Goal: Task Accomplishment & Management: Use online tool/utility

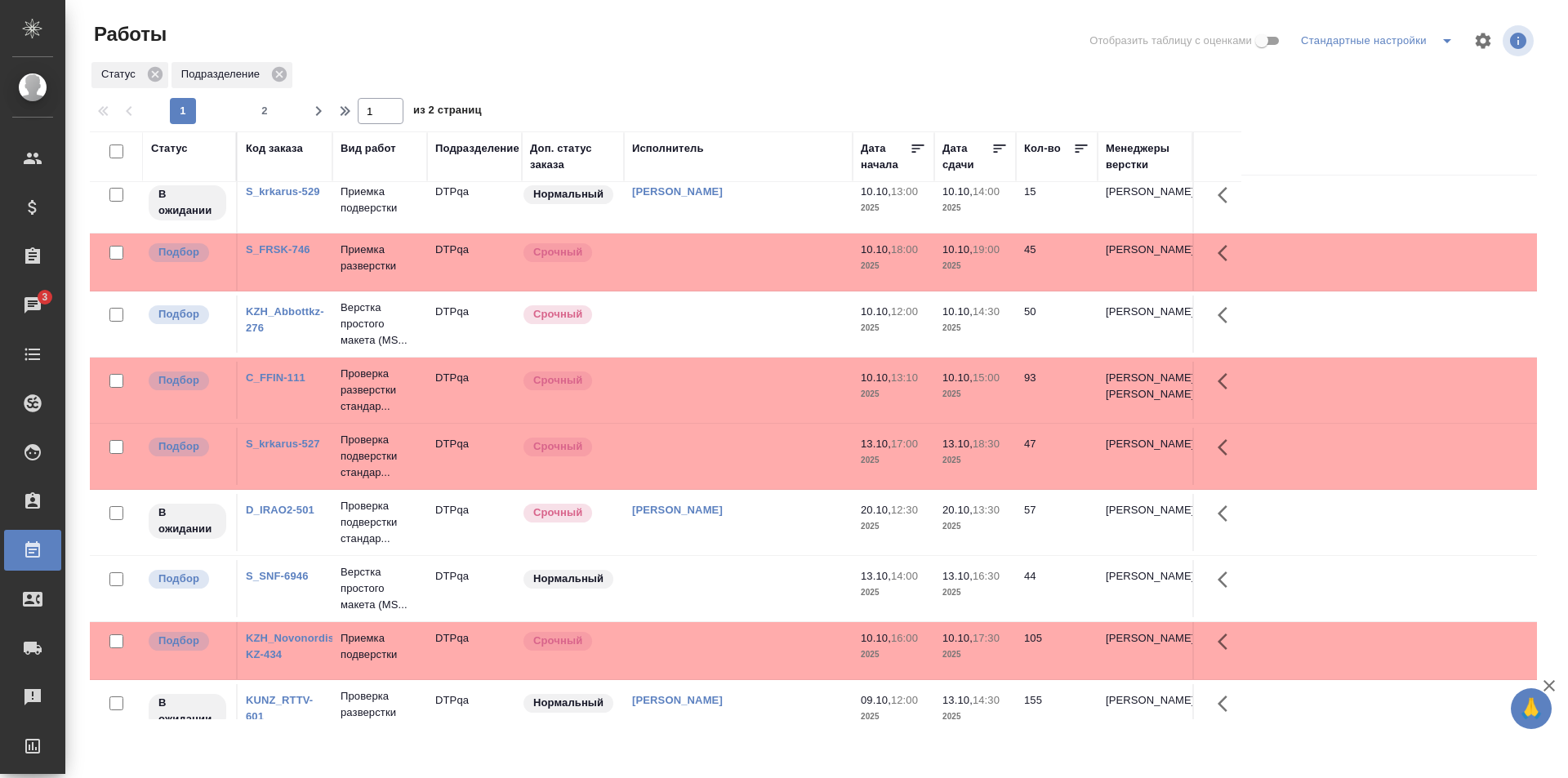
scroll to position [326, 0]
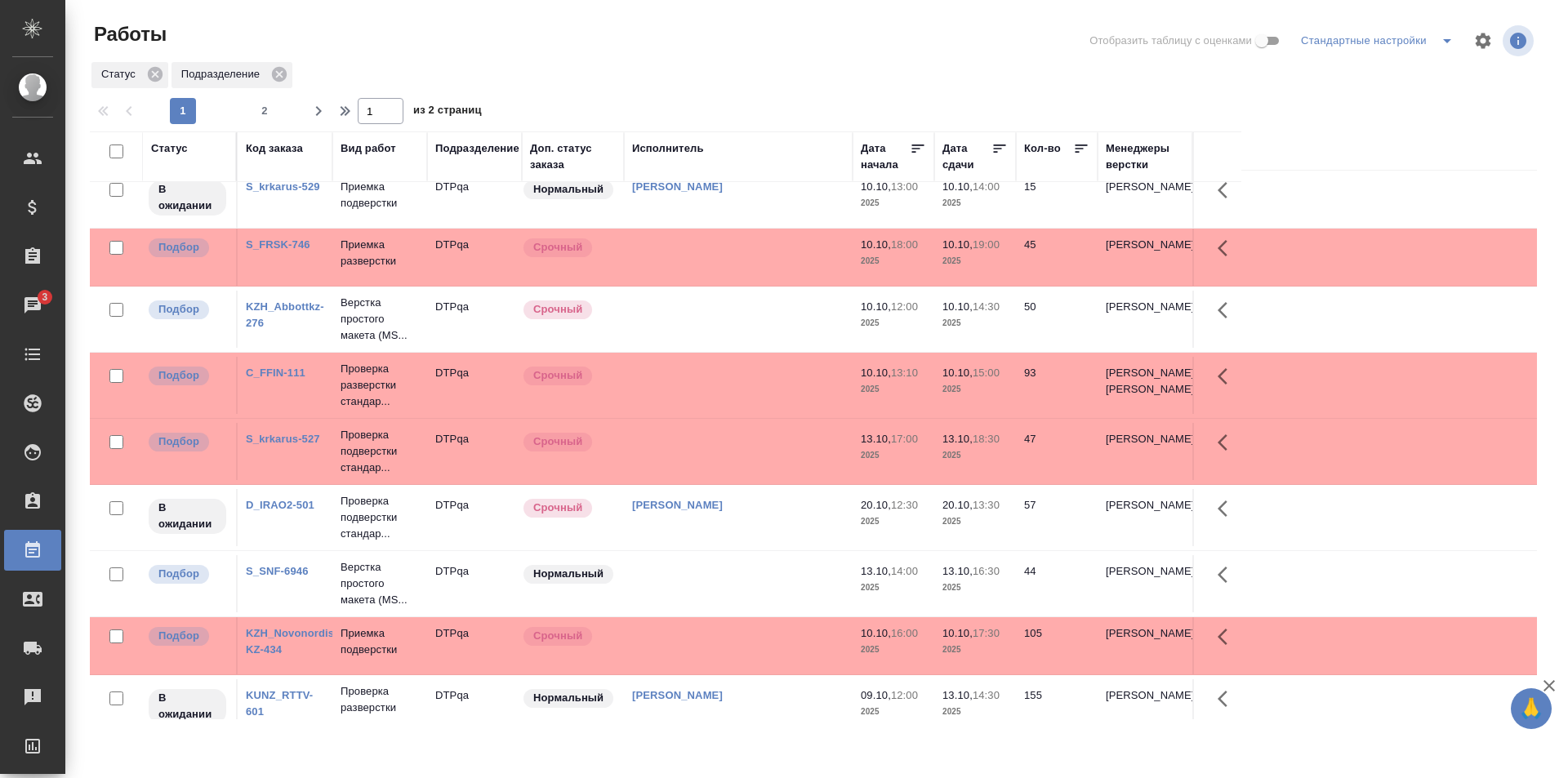
click at [739, 348] on td at bounding box center [738, 319] width 229 height 57
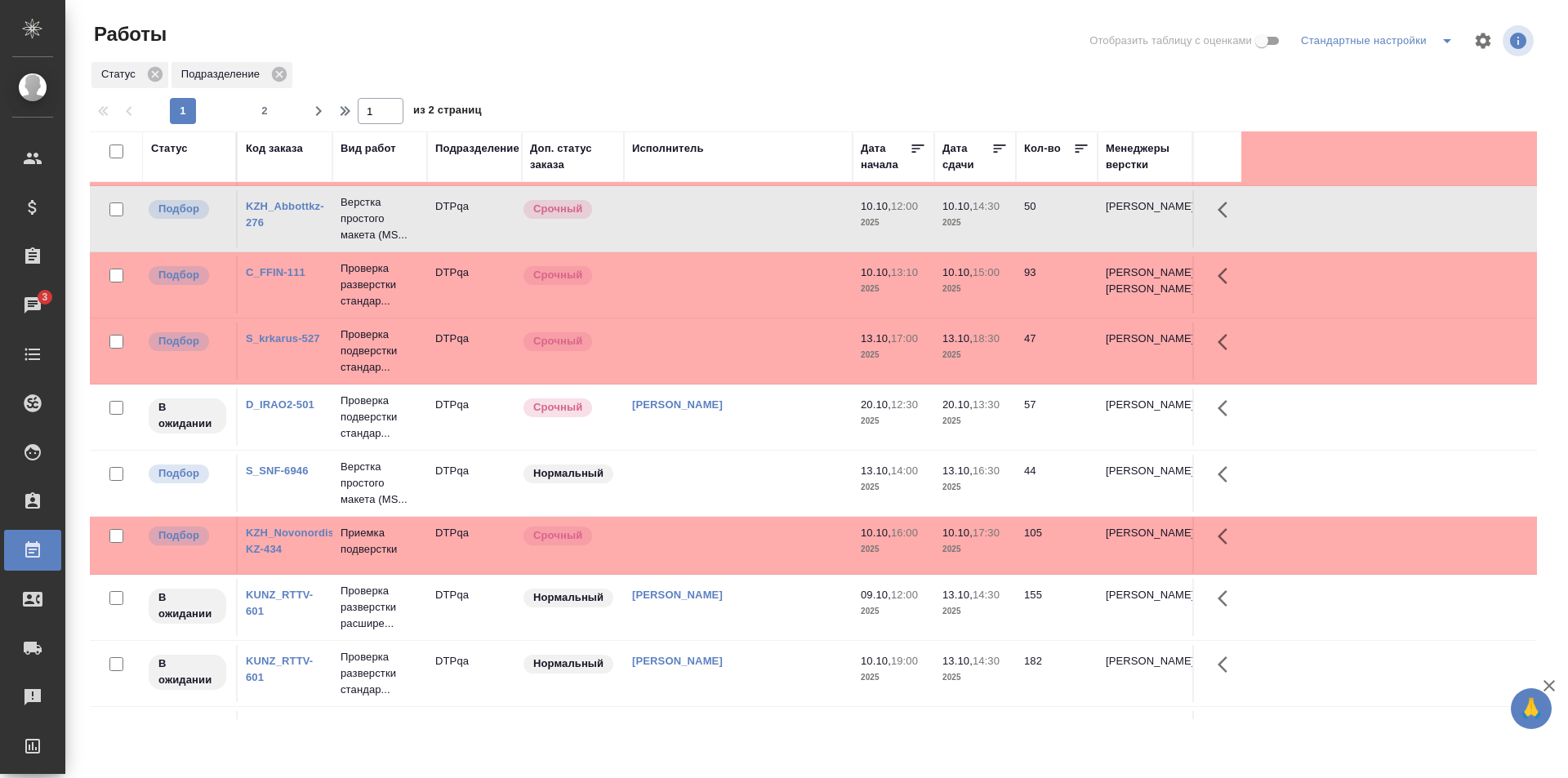
scroll to position [0, 0]
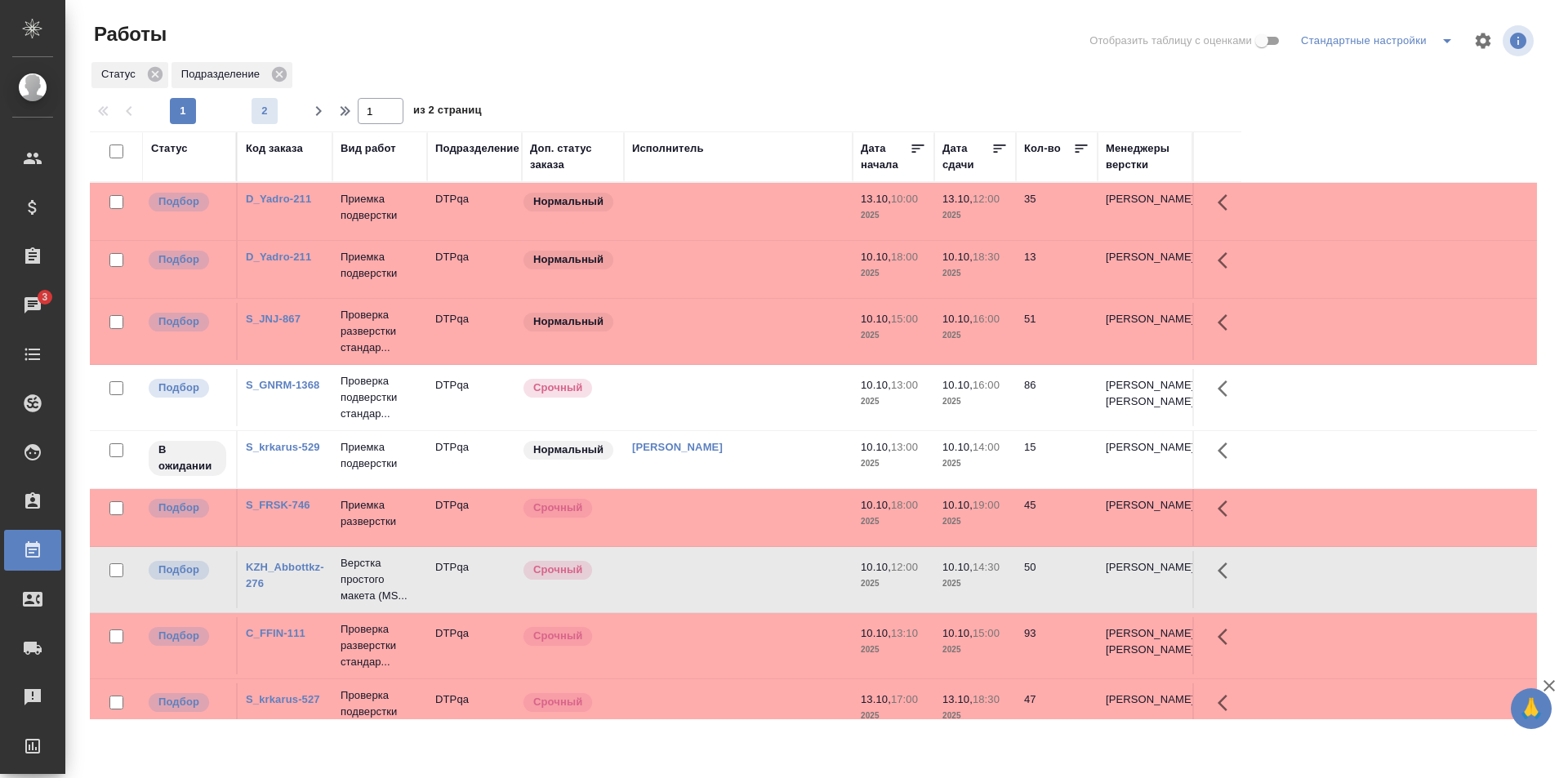
click at [262, 114] on span "2" at bounding box center [265, 111] width 26 height 16
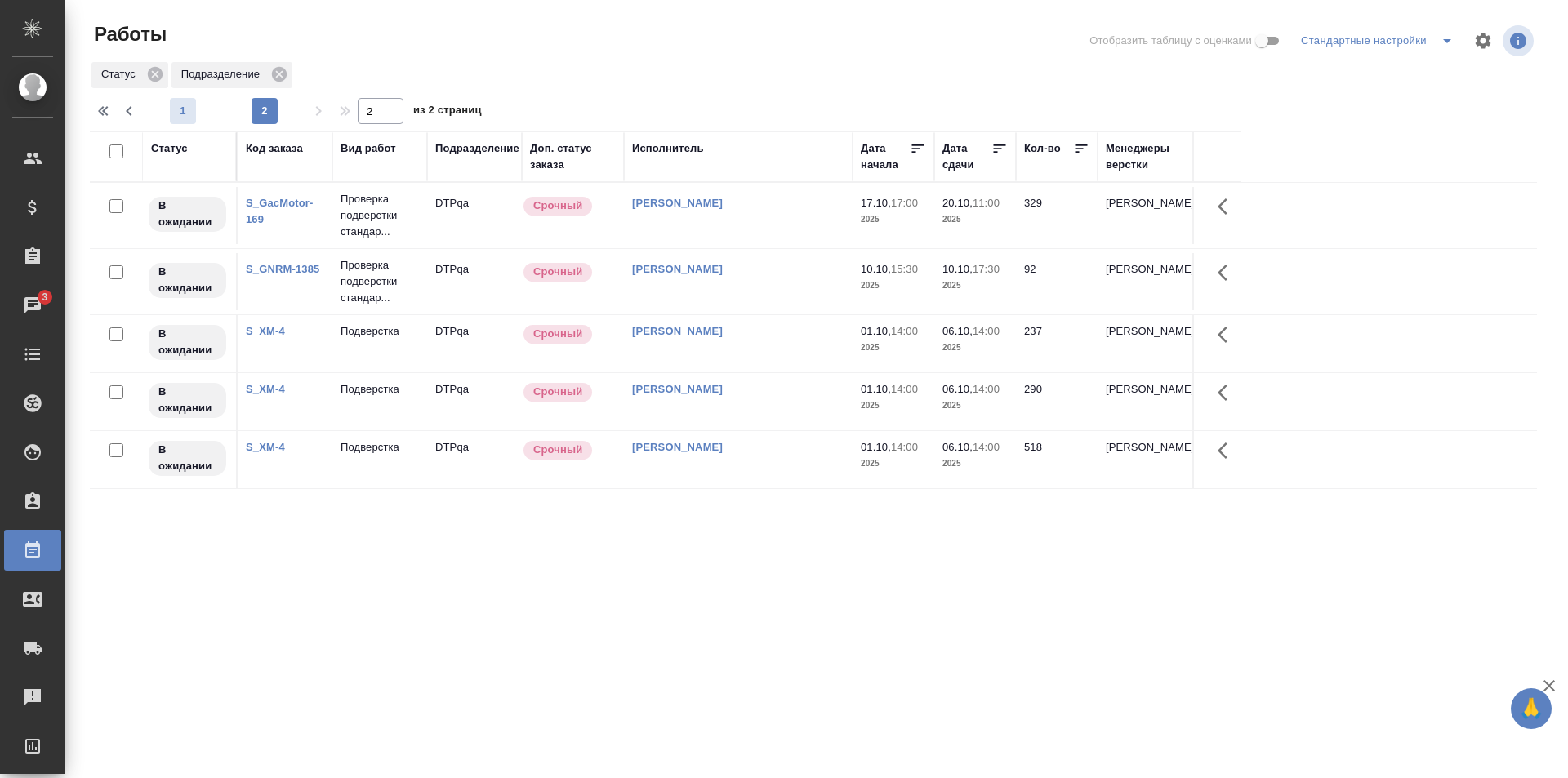
click at [185, 108] on span "1" at bounding box center [183, 111] width 26 height 16
type input "1"
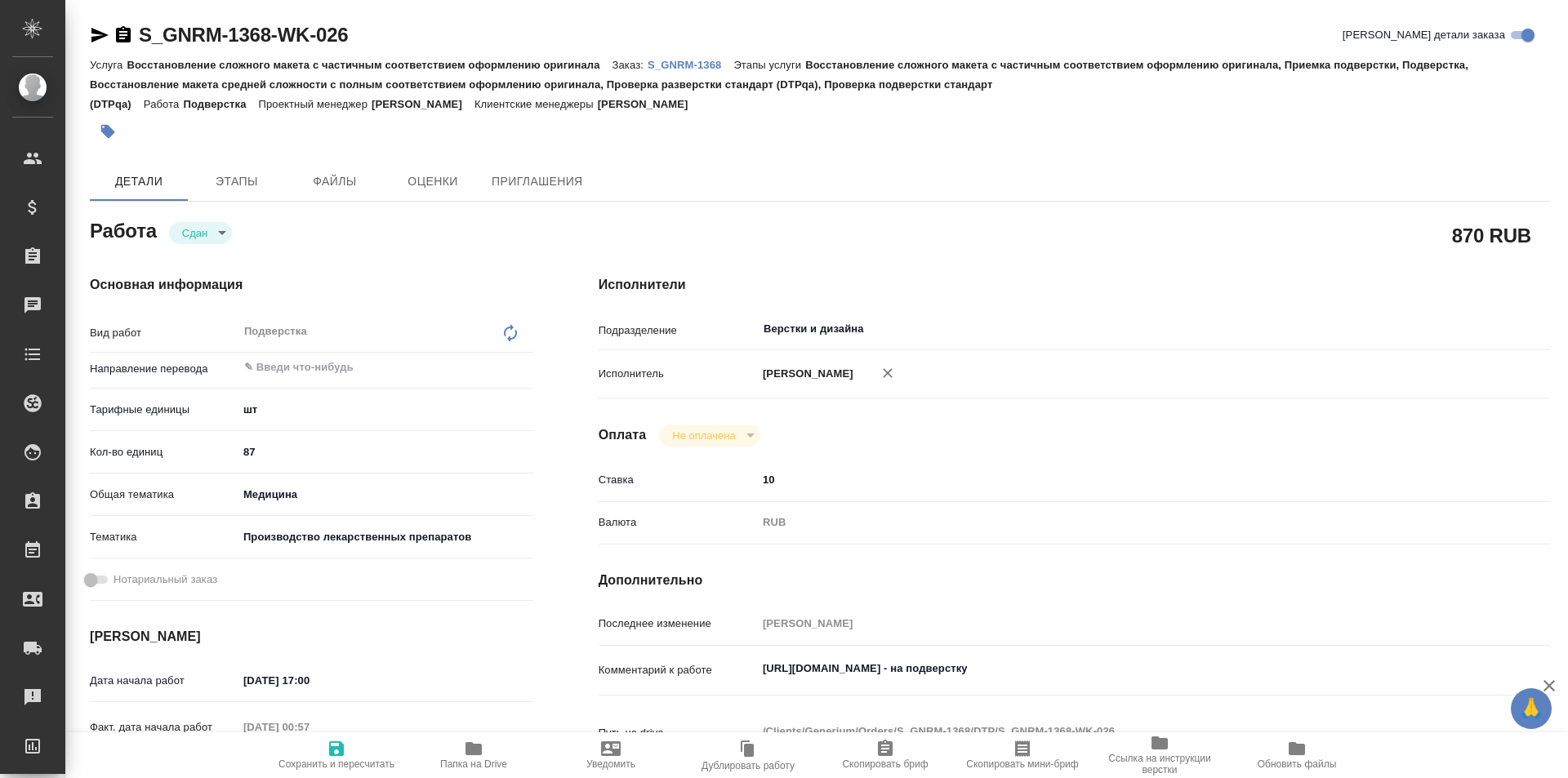
type textarea "x"
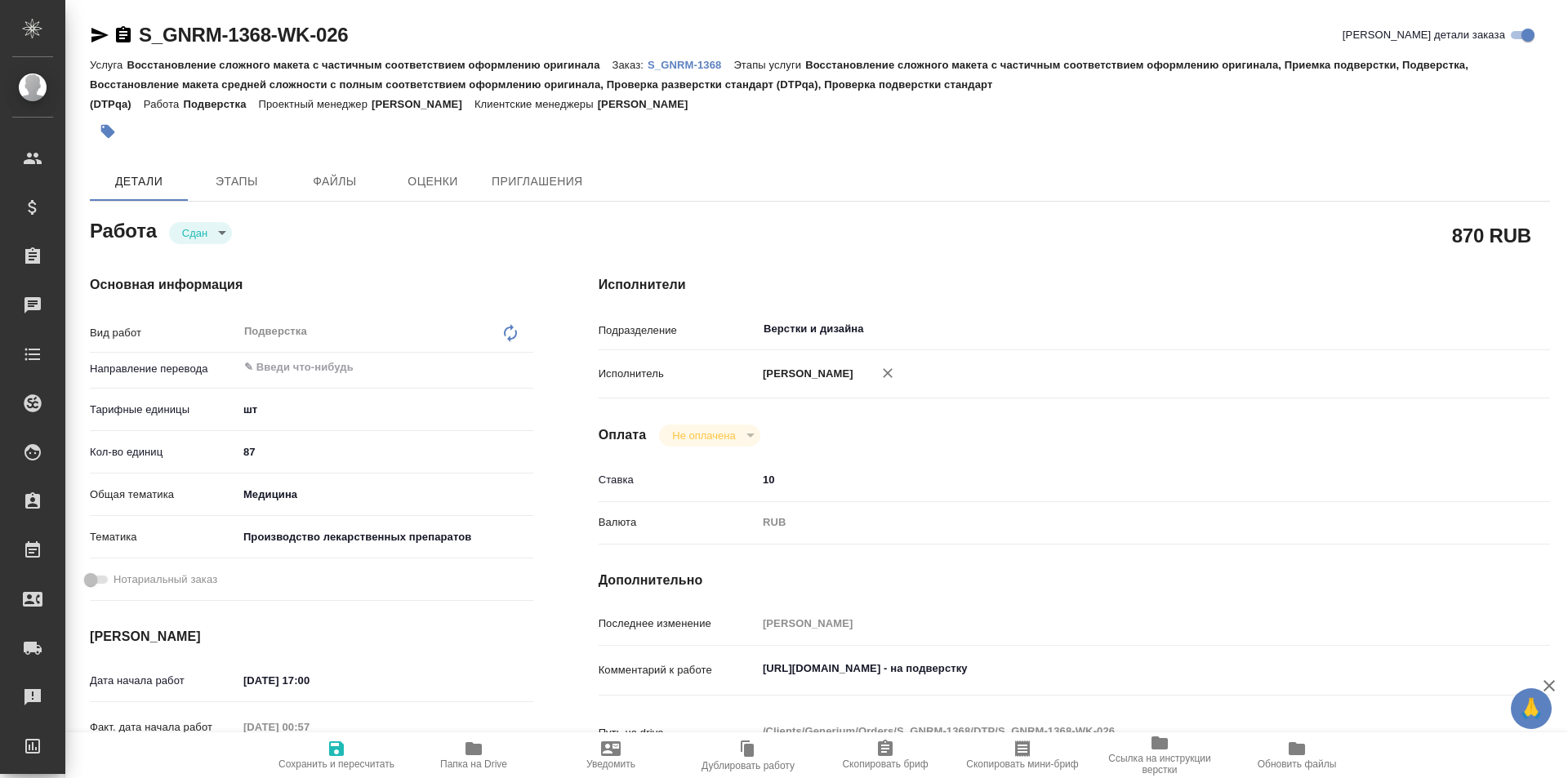
type textarea "x"
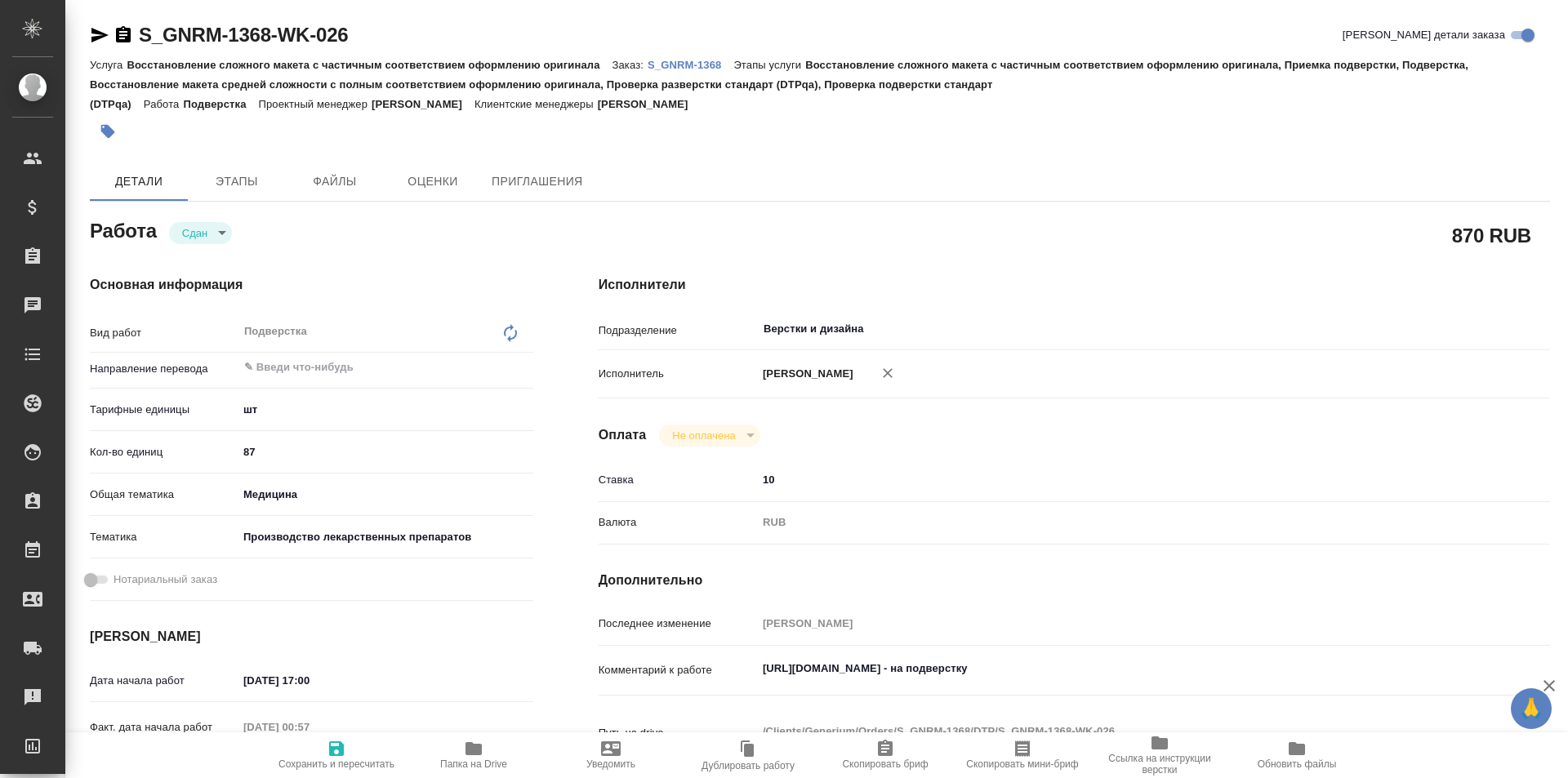
click at [468, 759] on span "Папка на Drive" at bounding box center [474, 764] width 67 height 12
type textarea "x"
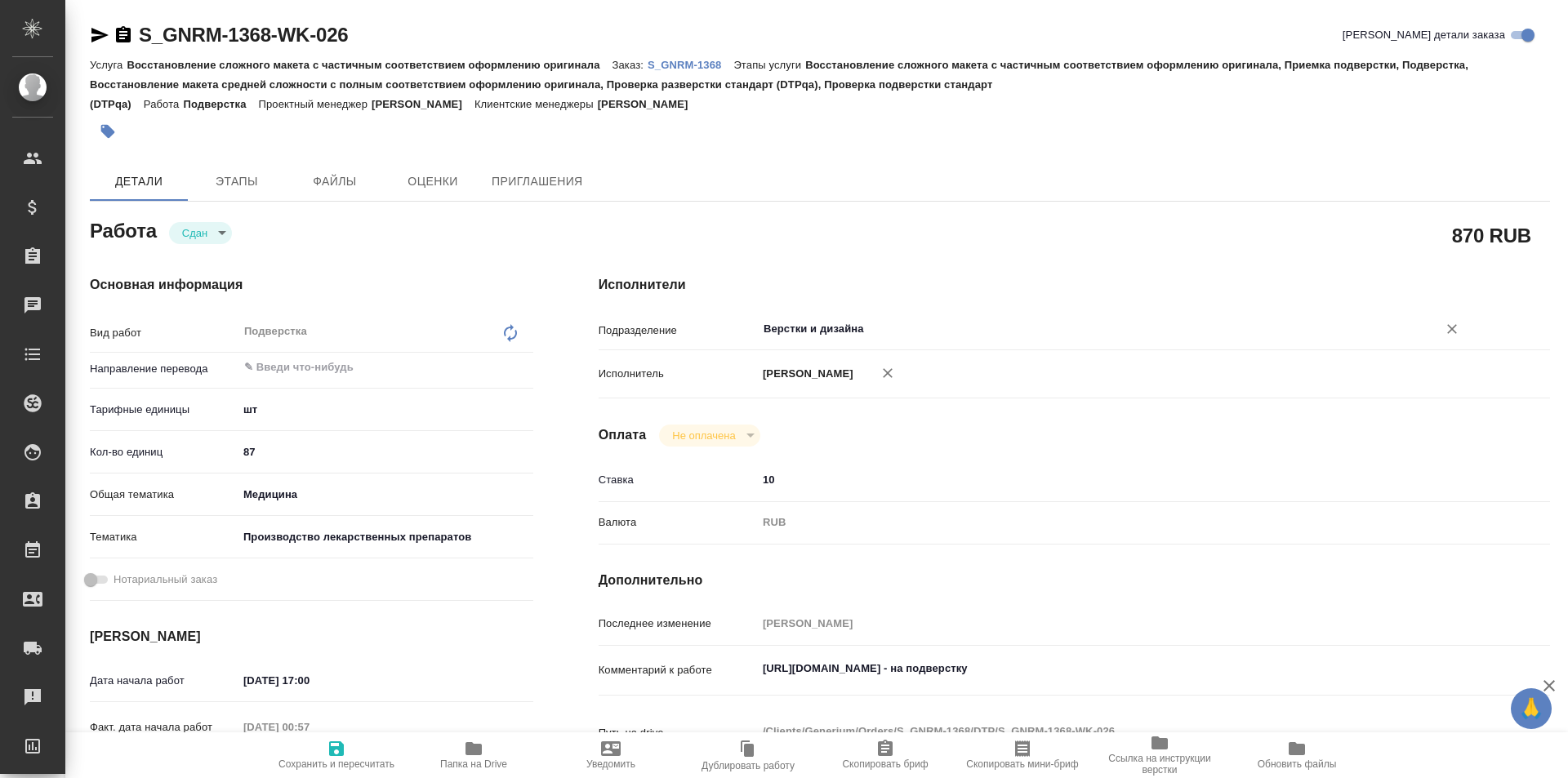
type textarea "x"
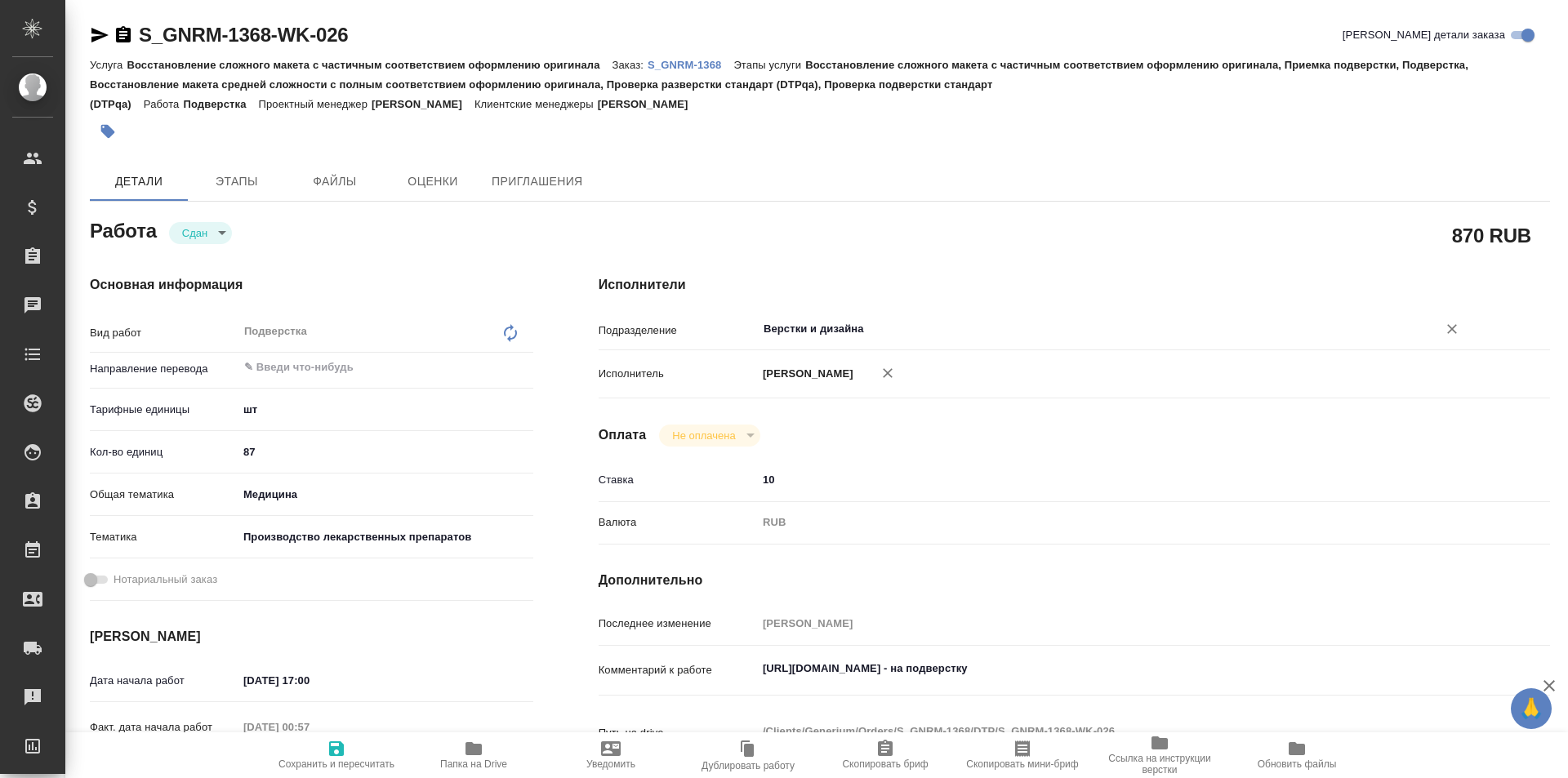
type textarea "x"
click at [688, 60] on p "S_GNRM-1368" at bounding box center [690, 65] width 85 height 12
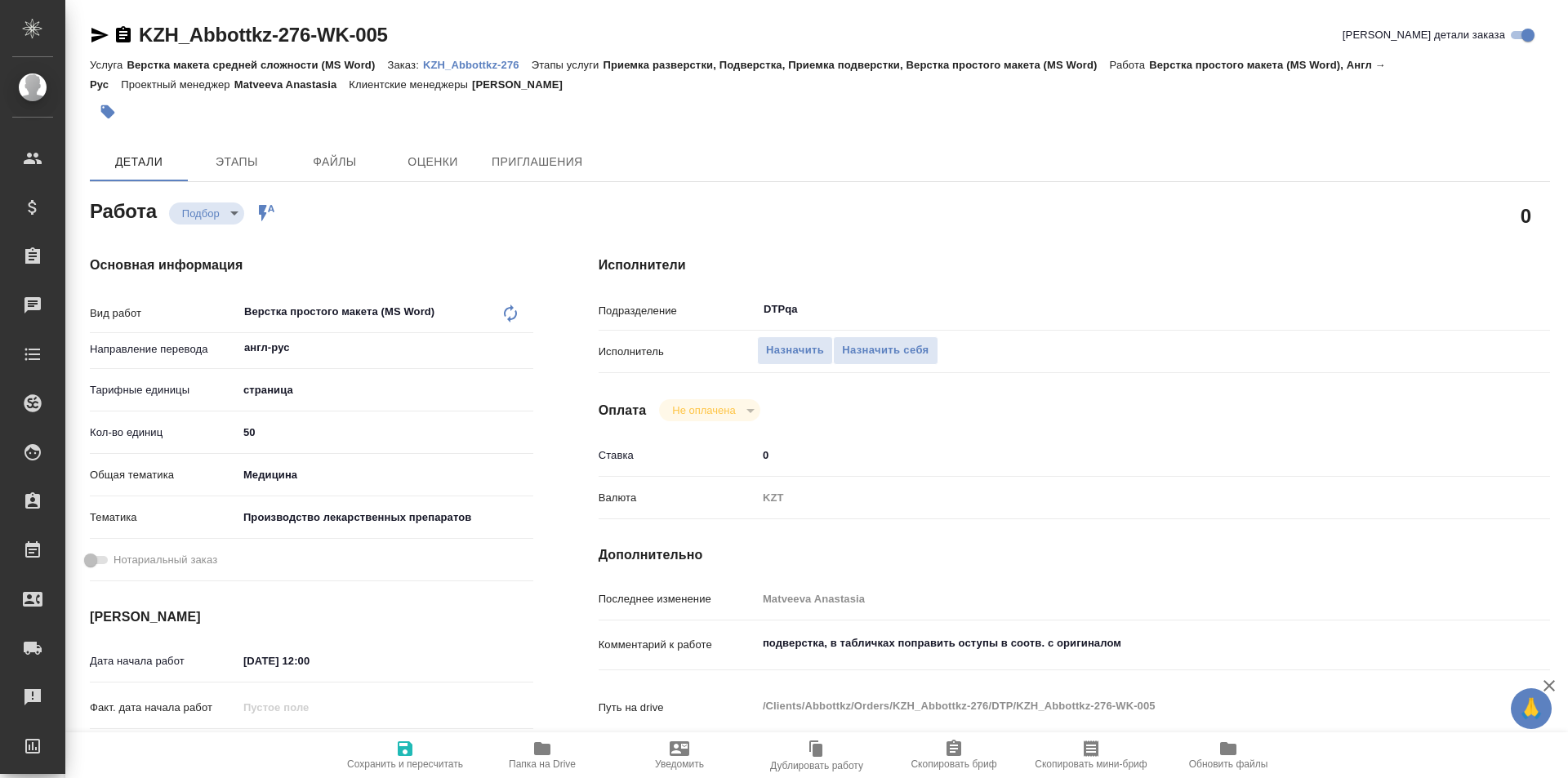
type textarea "x"
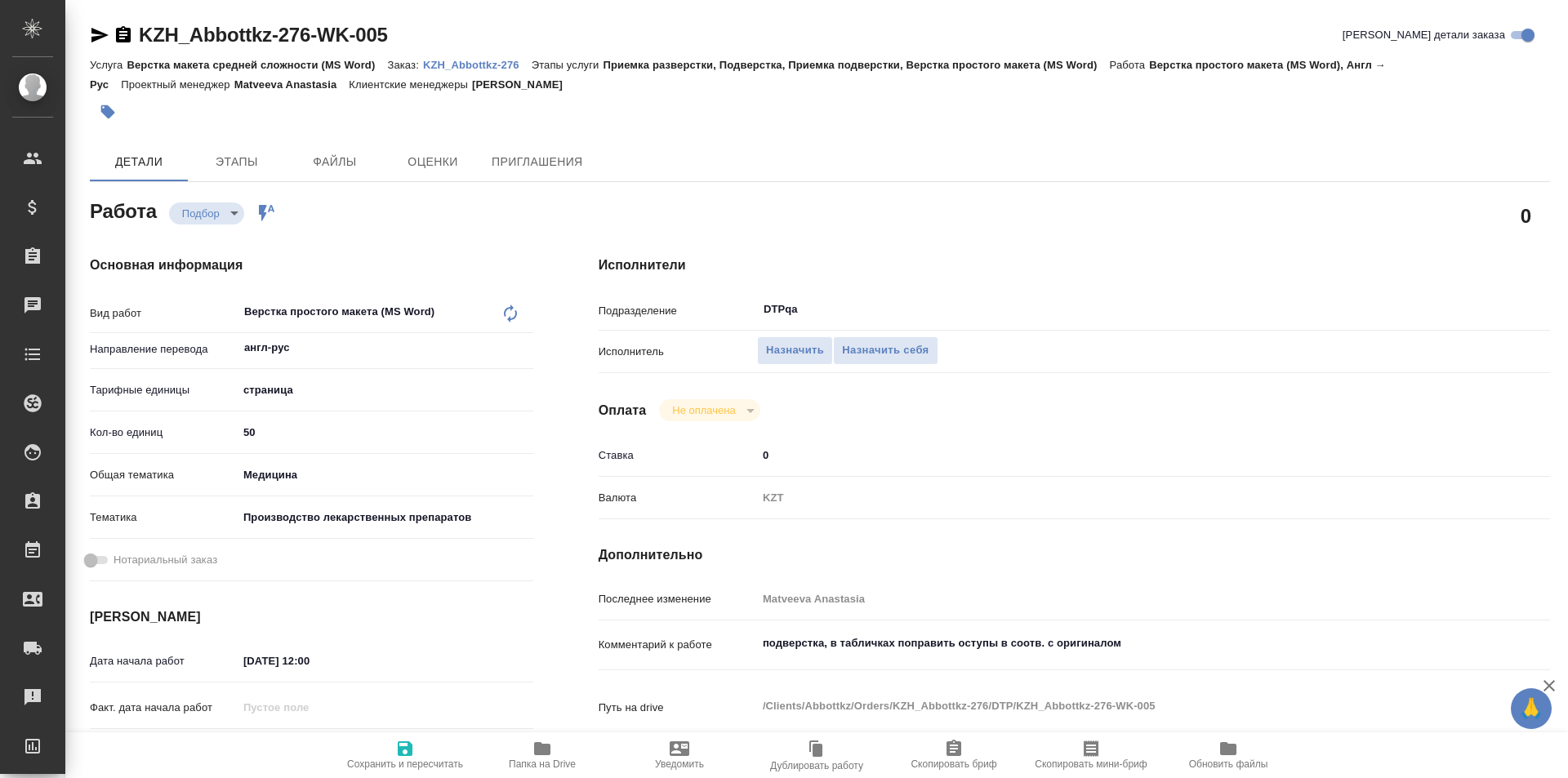
type textarea "x"
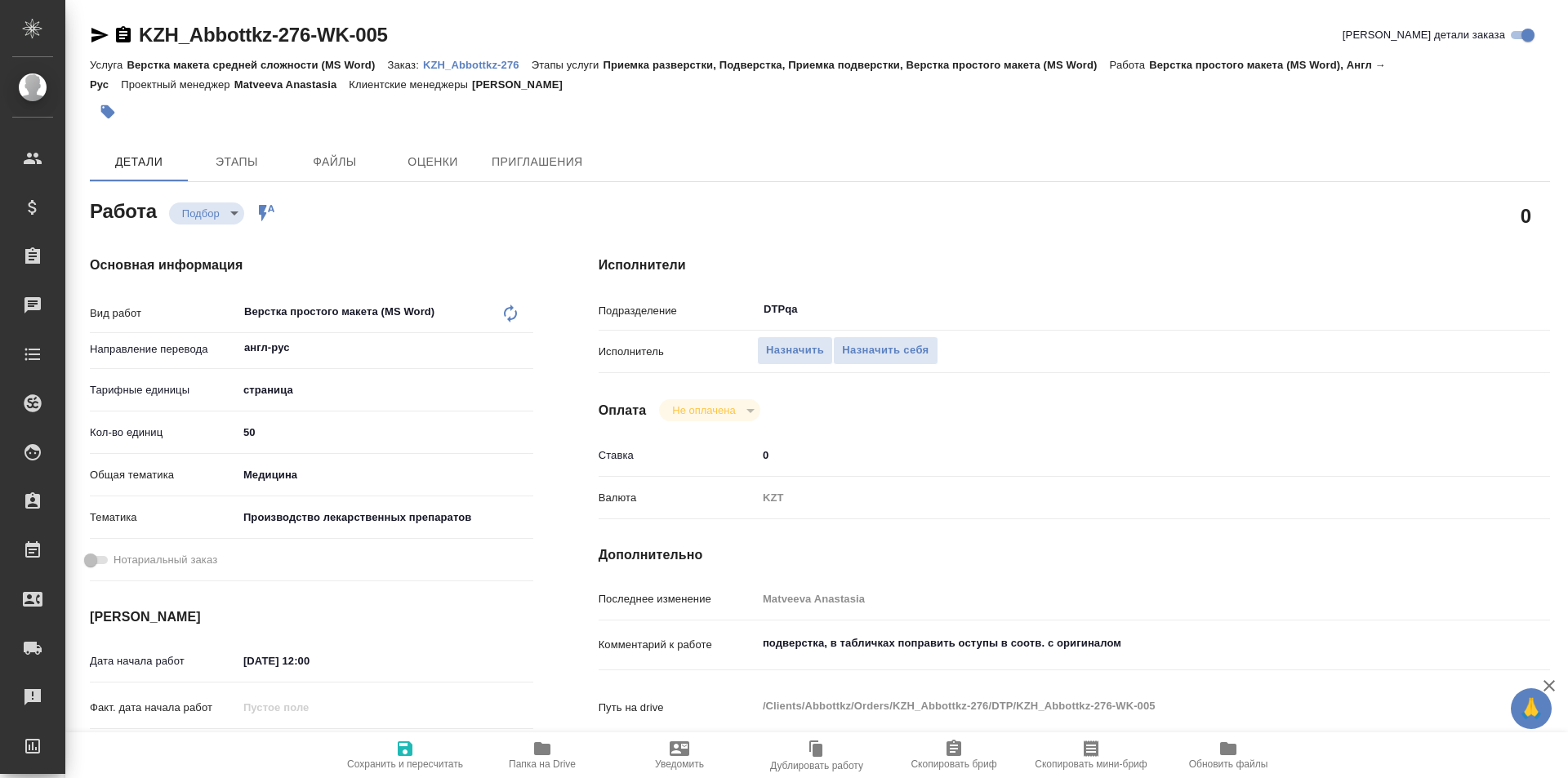
type textarea "x"
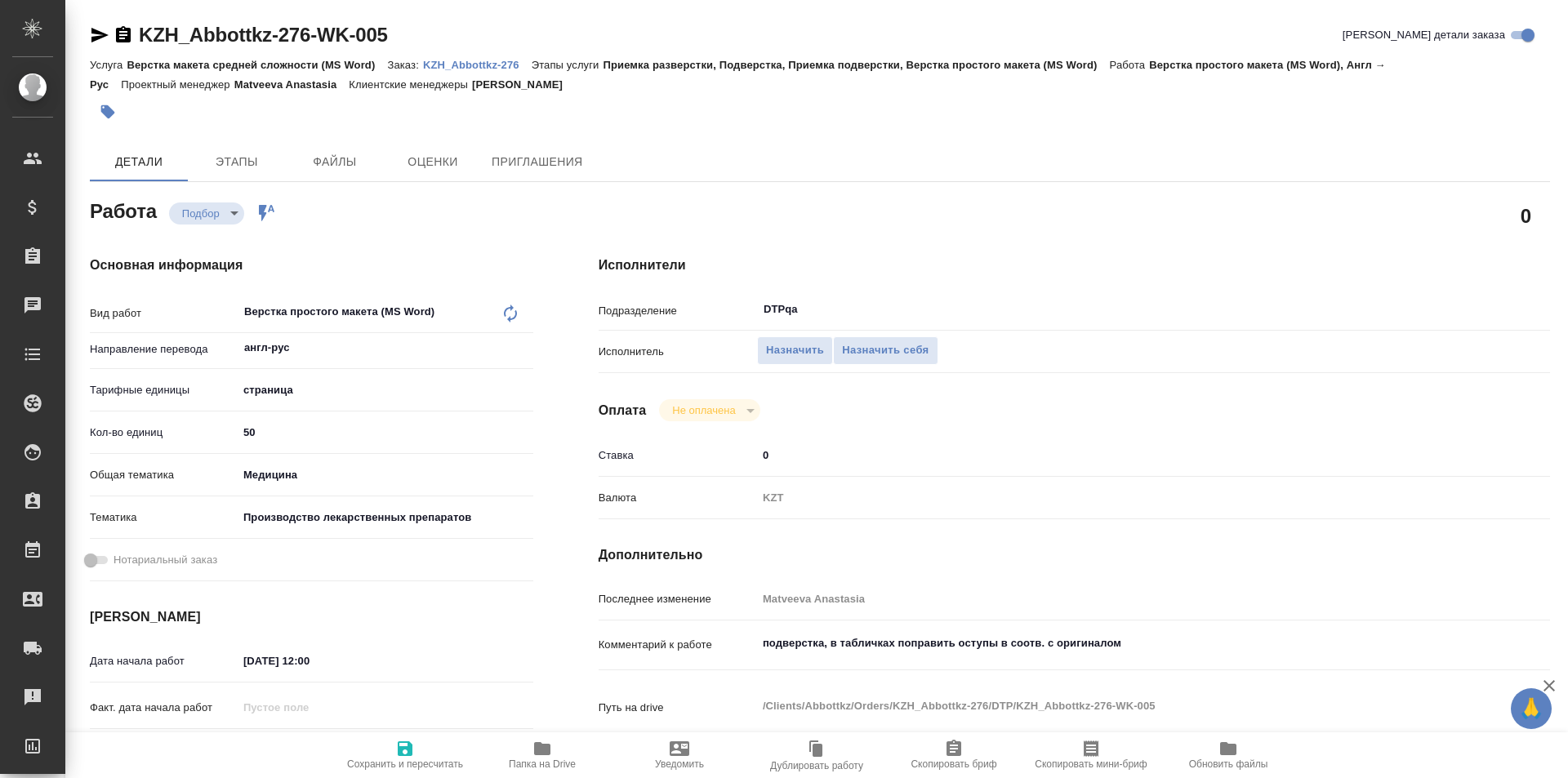
type textarea "x"
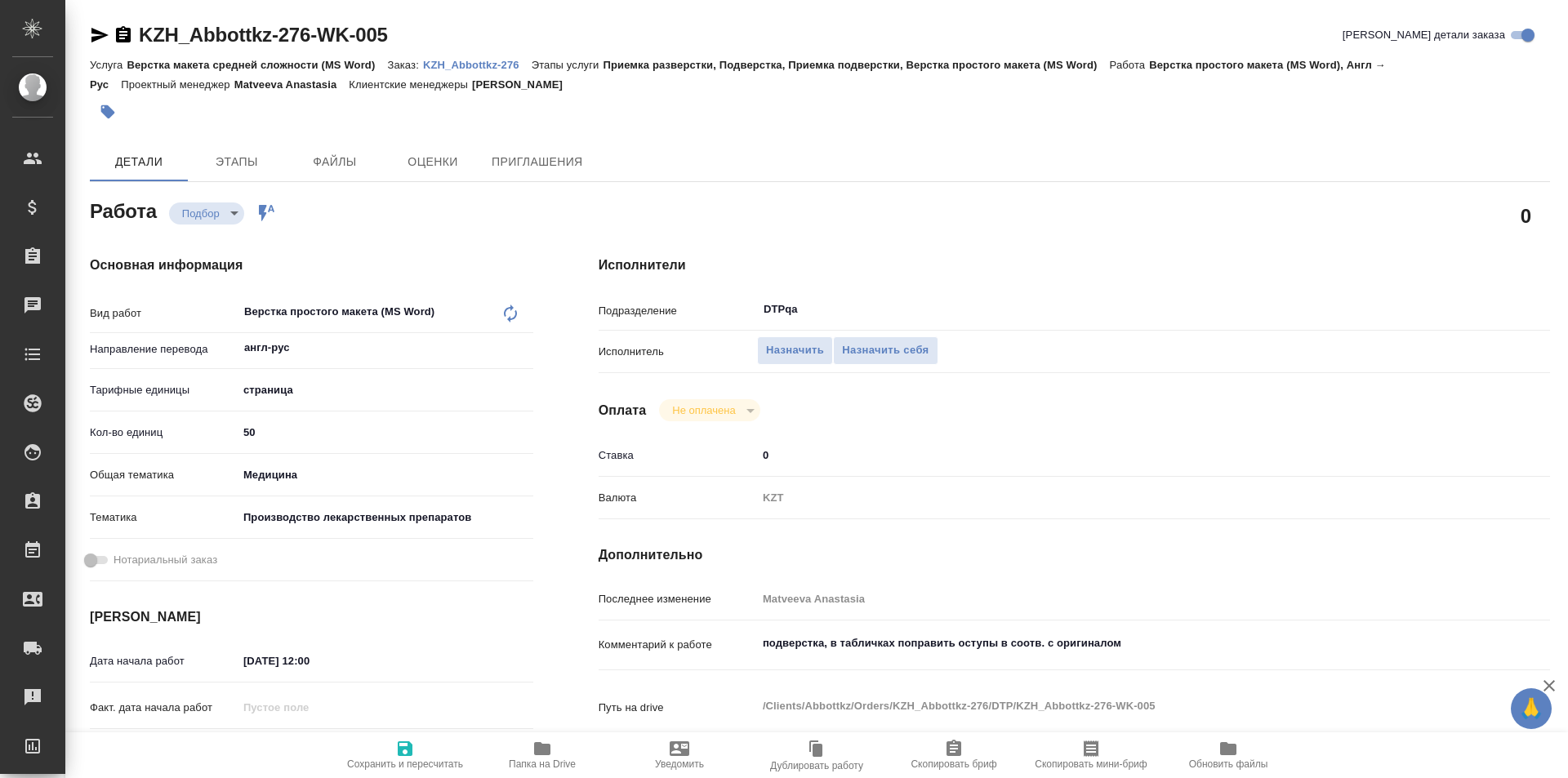
type textarea "x"
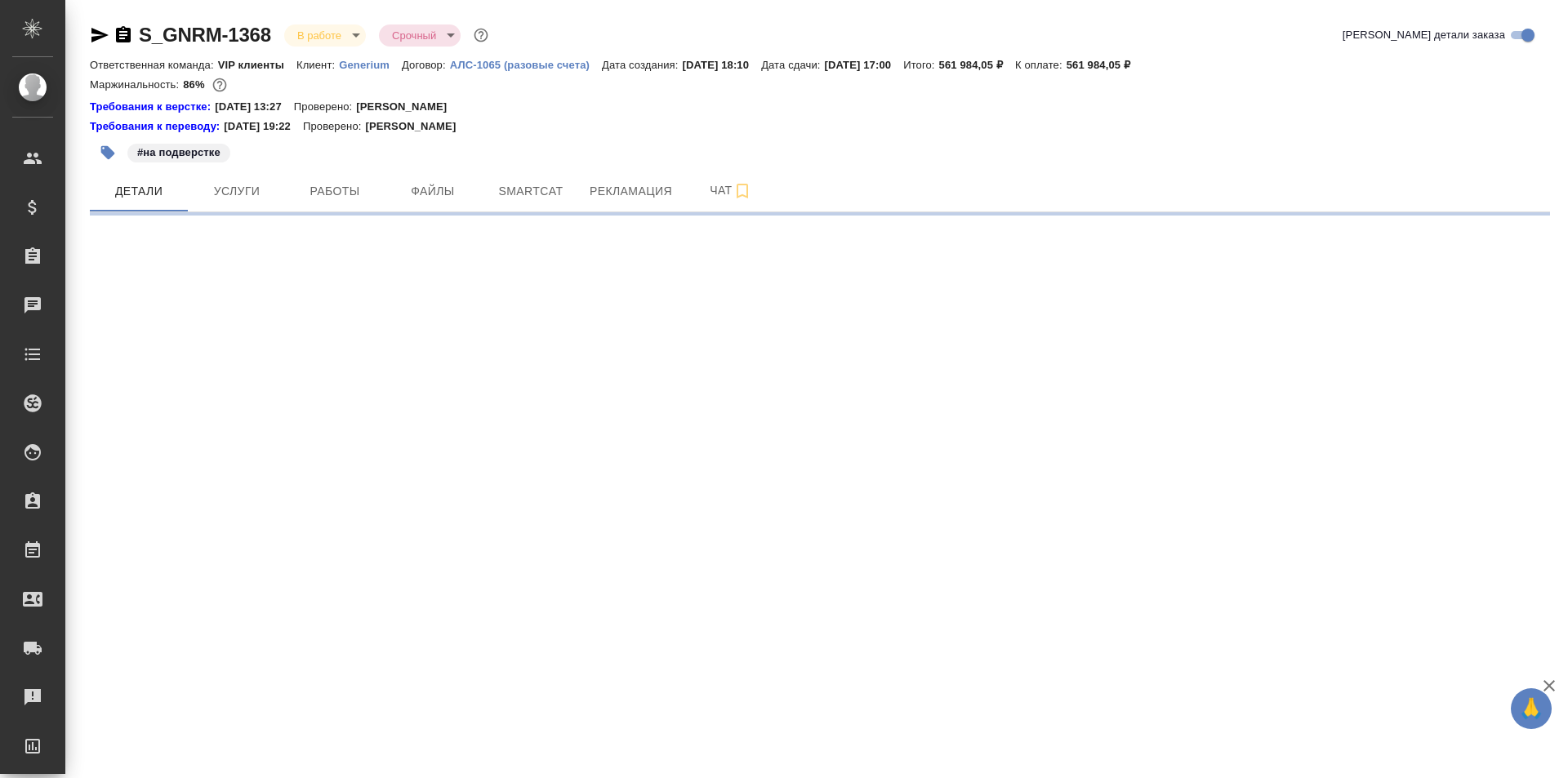
select select "RU"
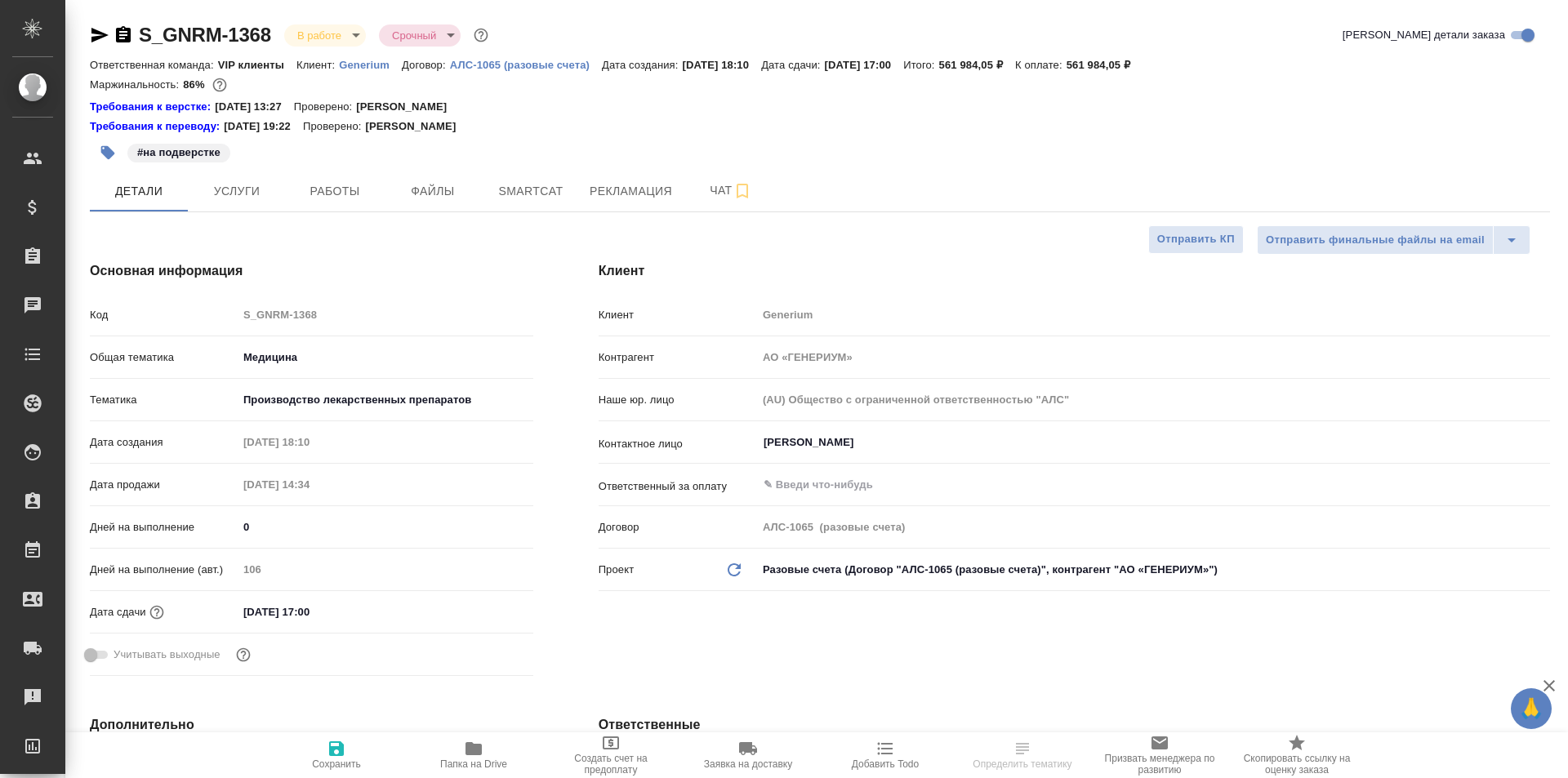
type textarea "x"
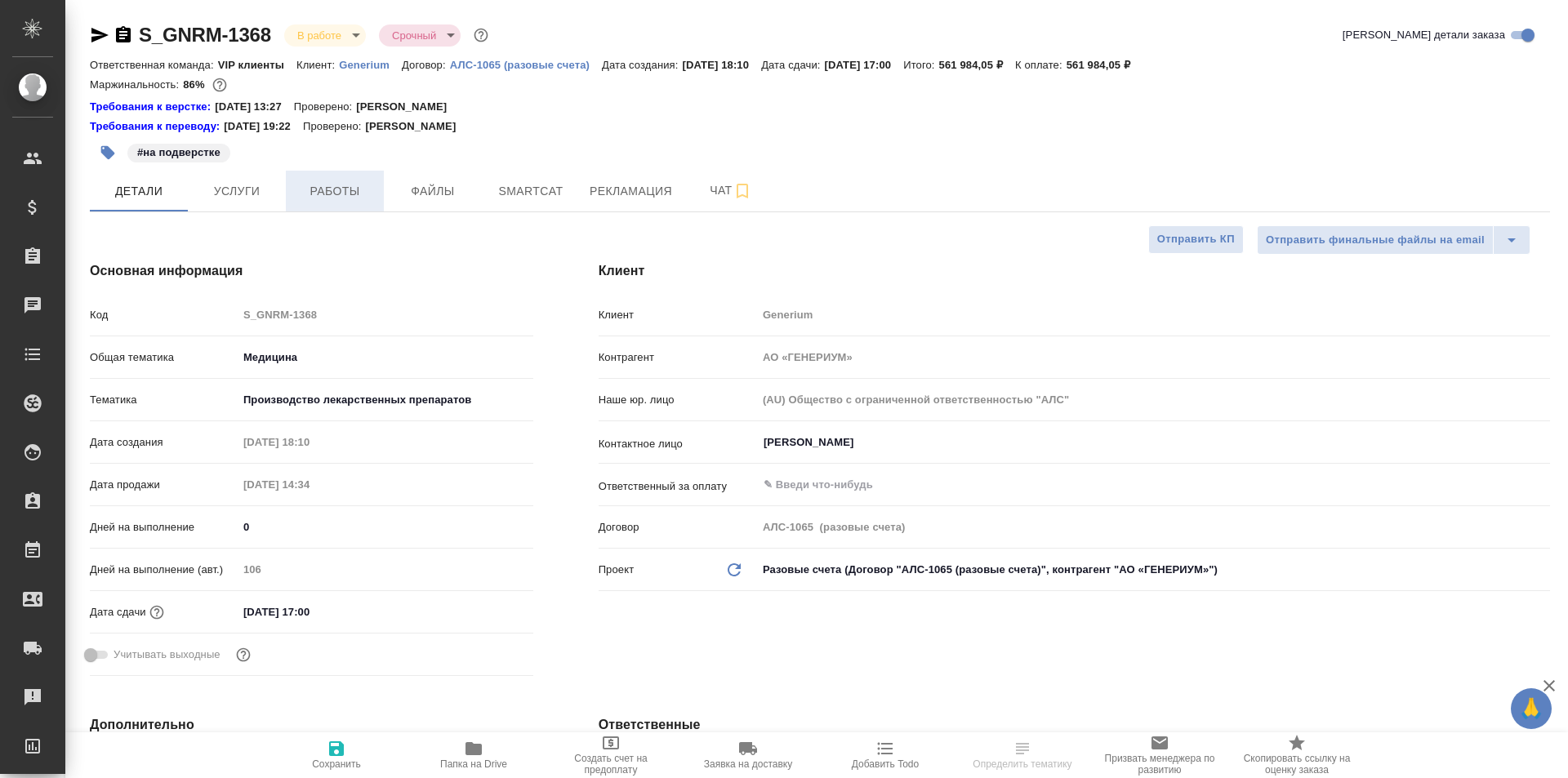
type textarea "x"
click at [337, 195] on span "Работы" at bounding box center [335, 191] width 78 height 20
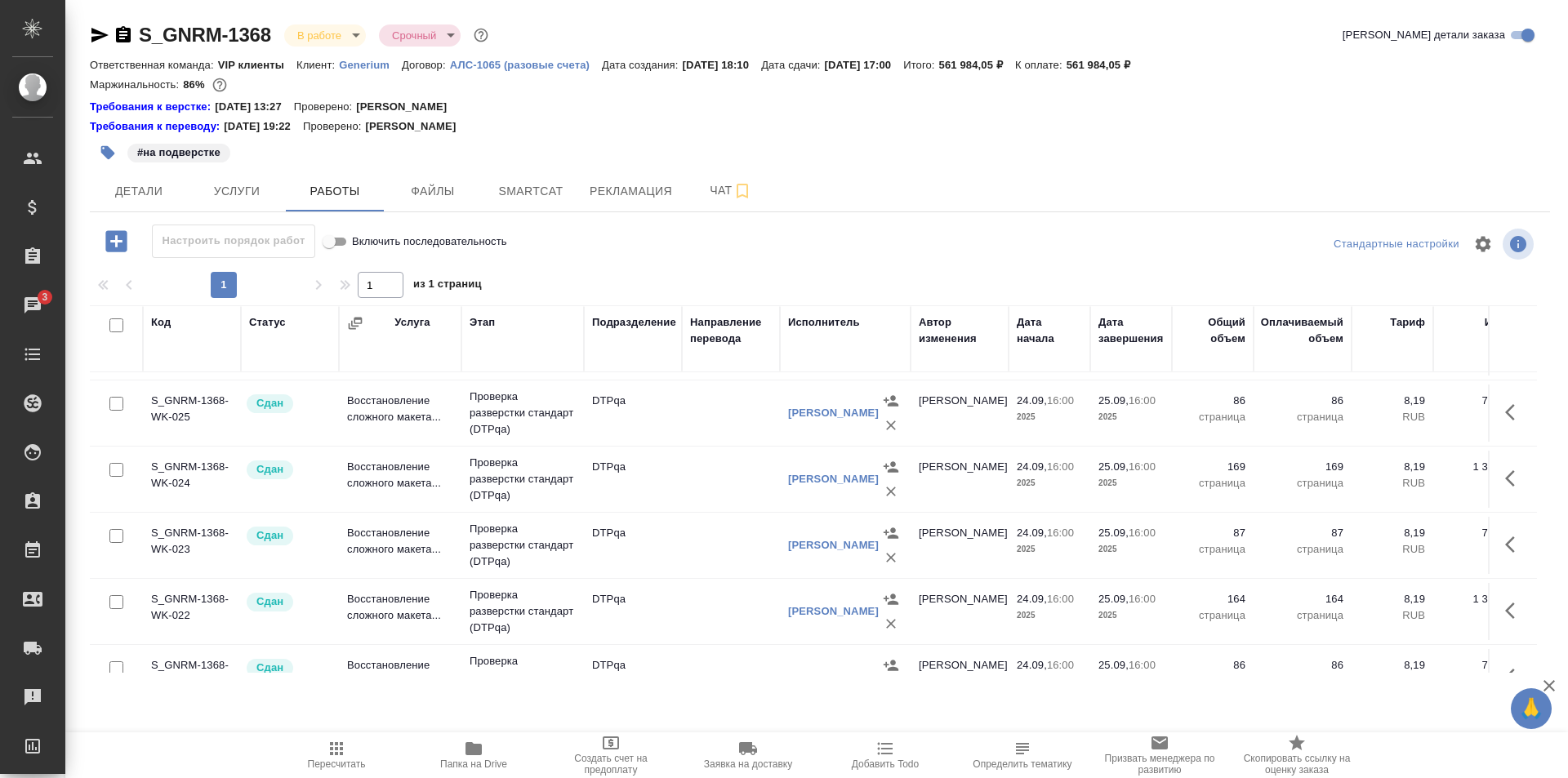
scroll to position [82, 0]
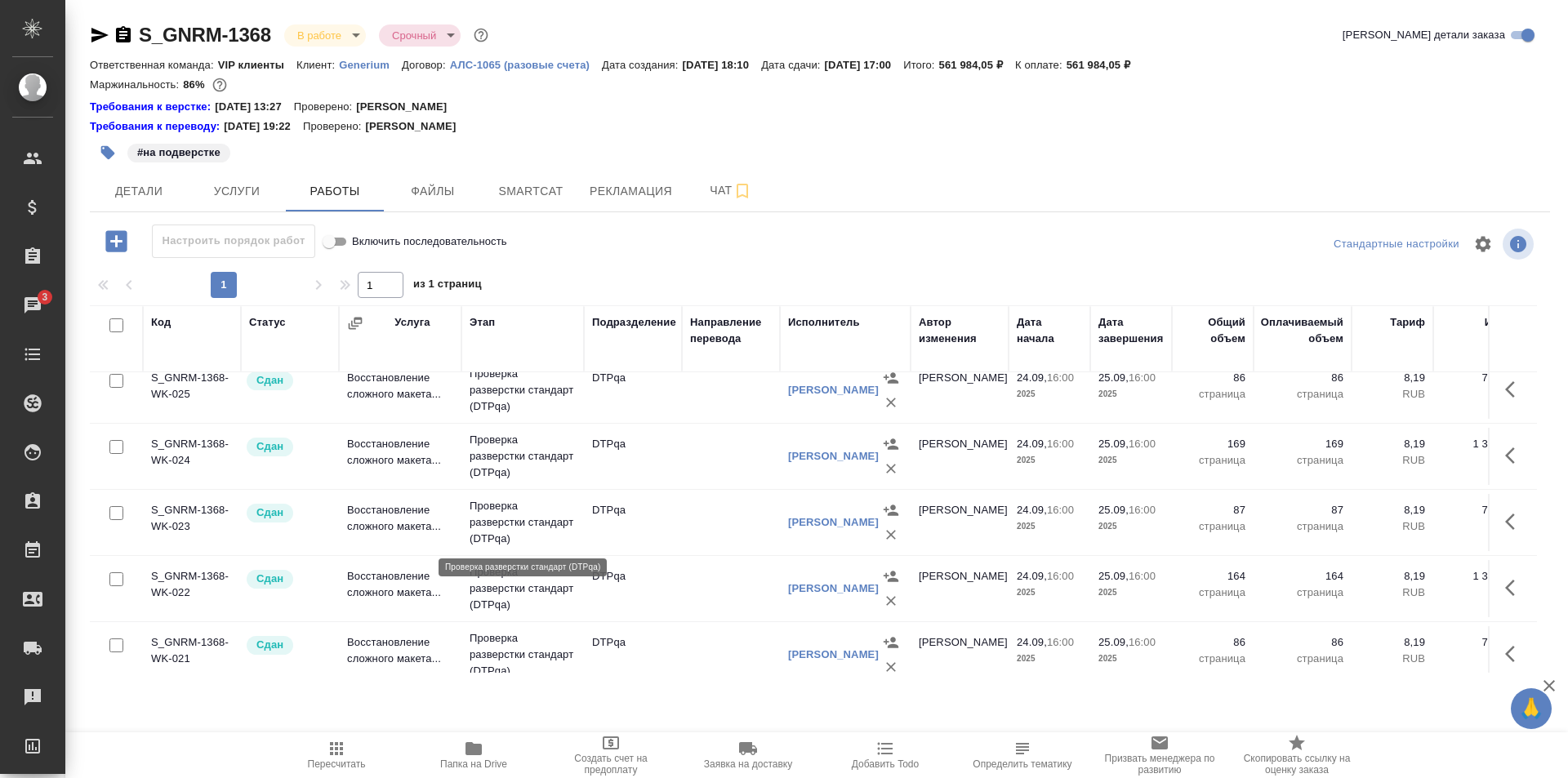
click at [540, 524] on p "Проверка разверстки стандарт (DTPqa)" at bounding box center [523, 523] width 106 height 49
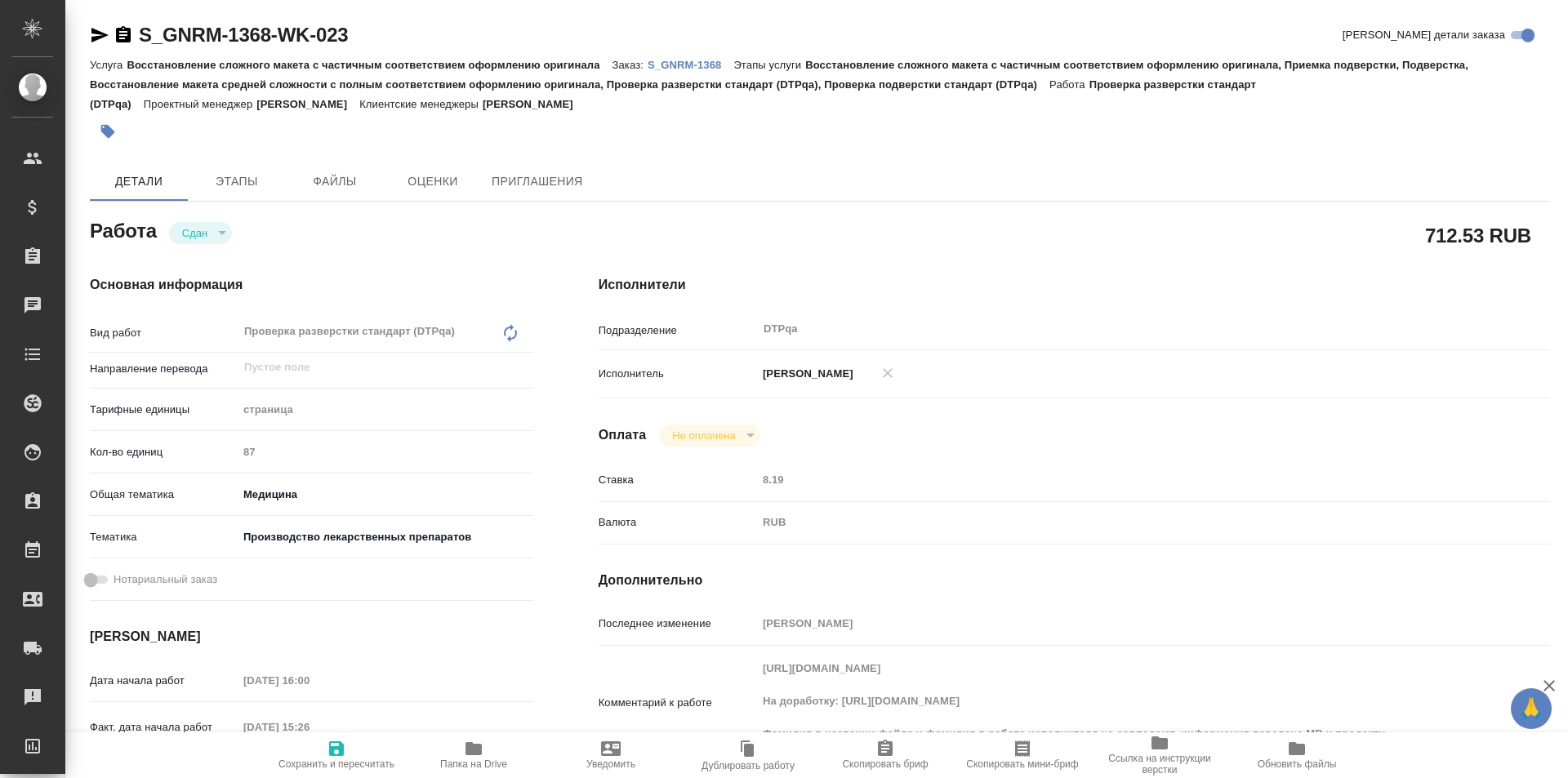
type textarea "x"
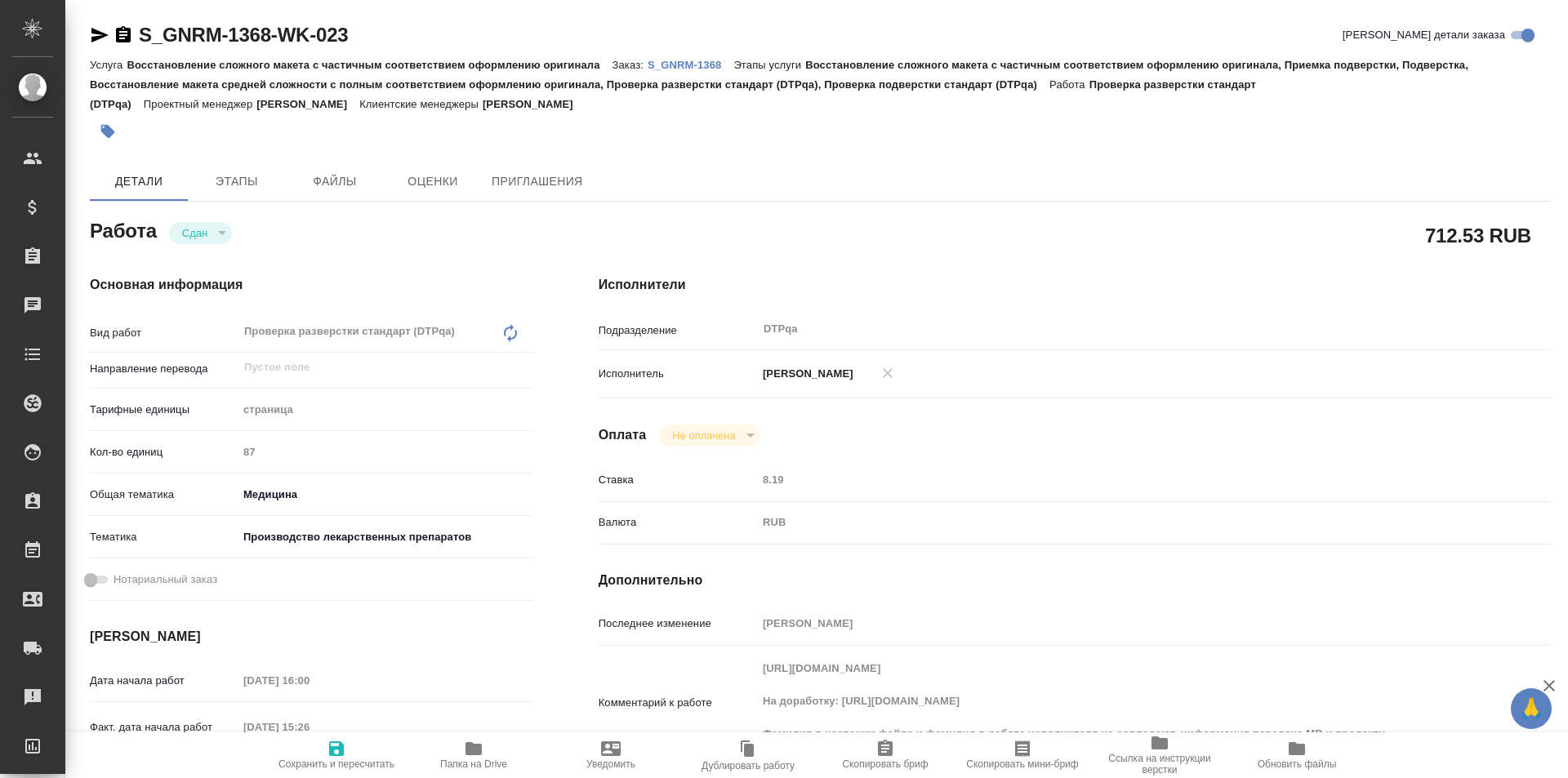
type textarea "x"
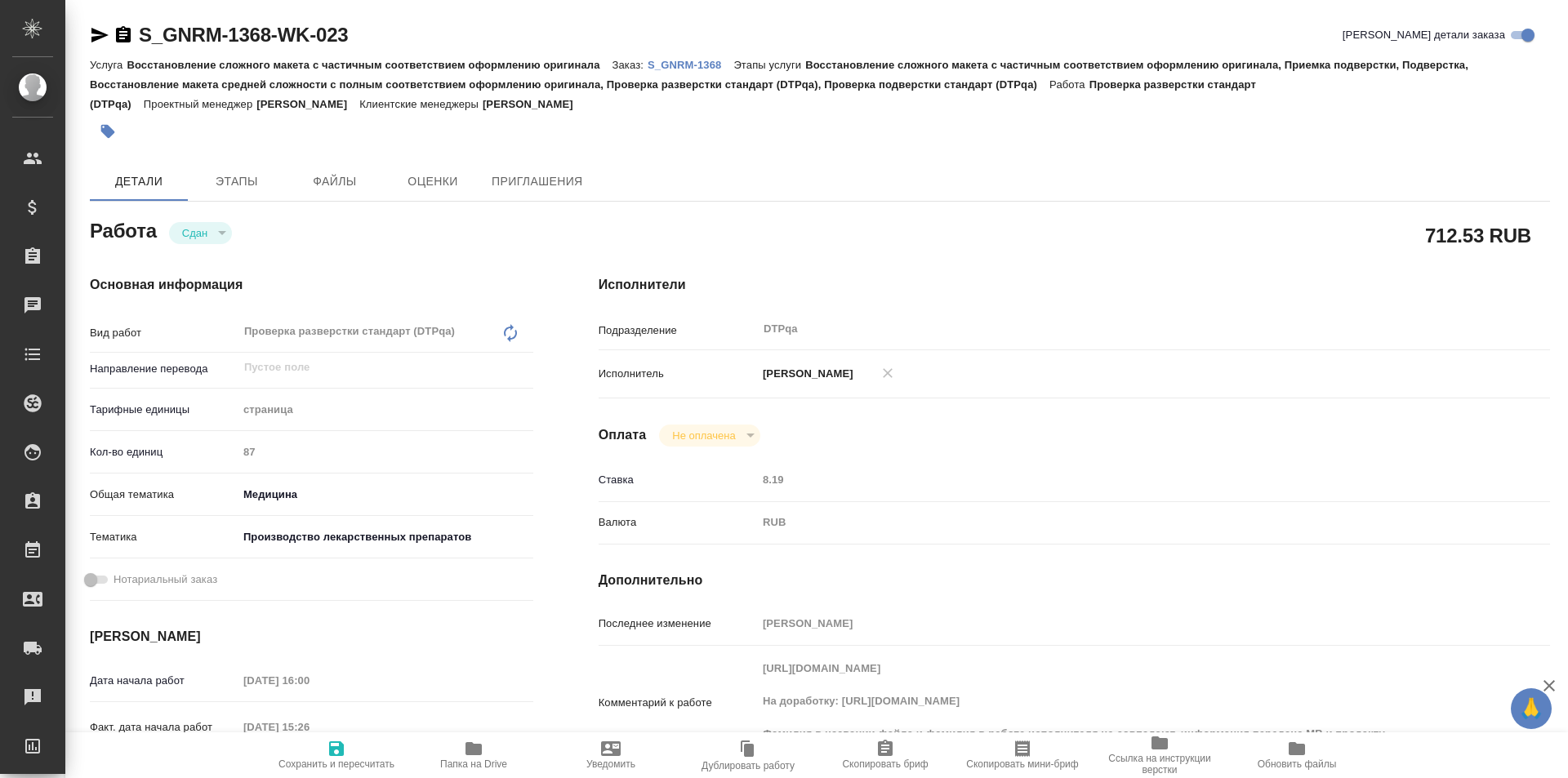
type textarea "x"
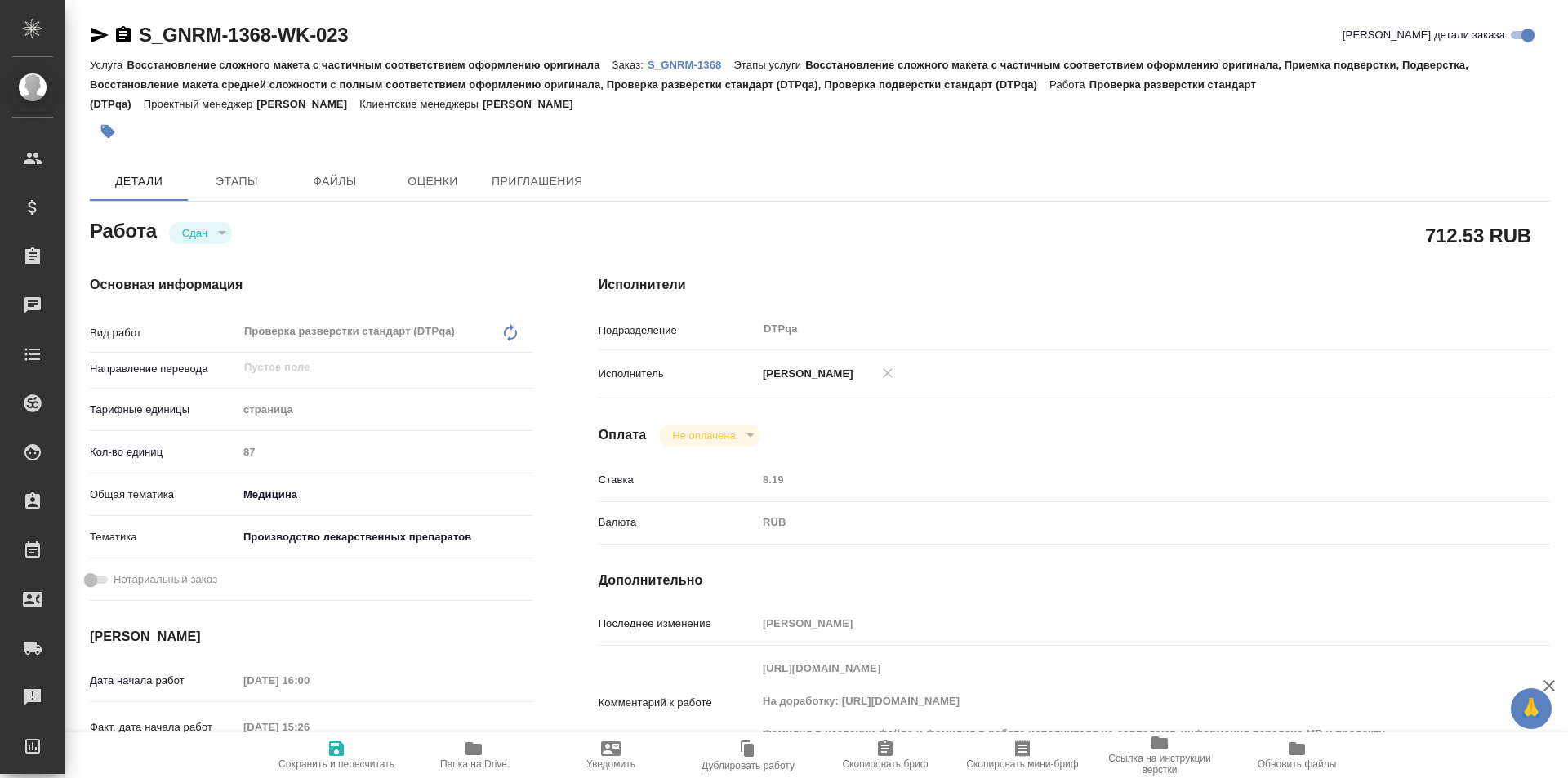
scroll to position [164, 0]
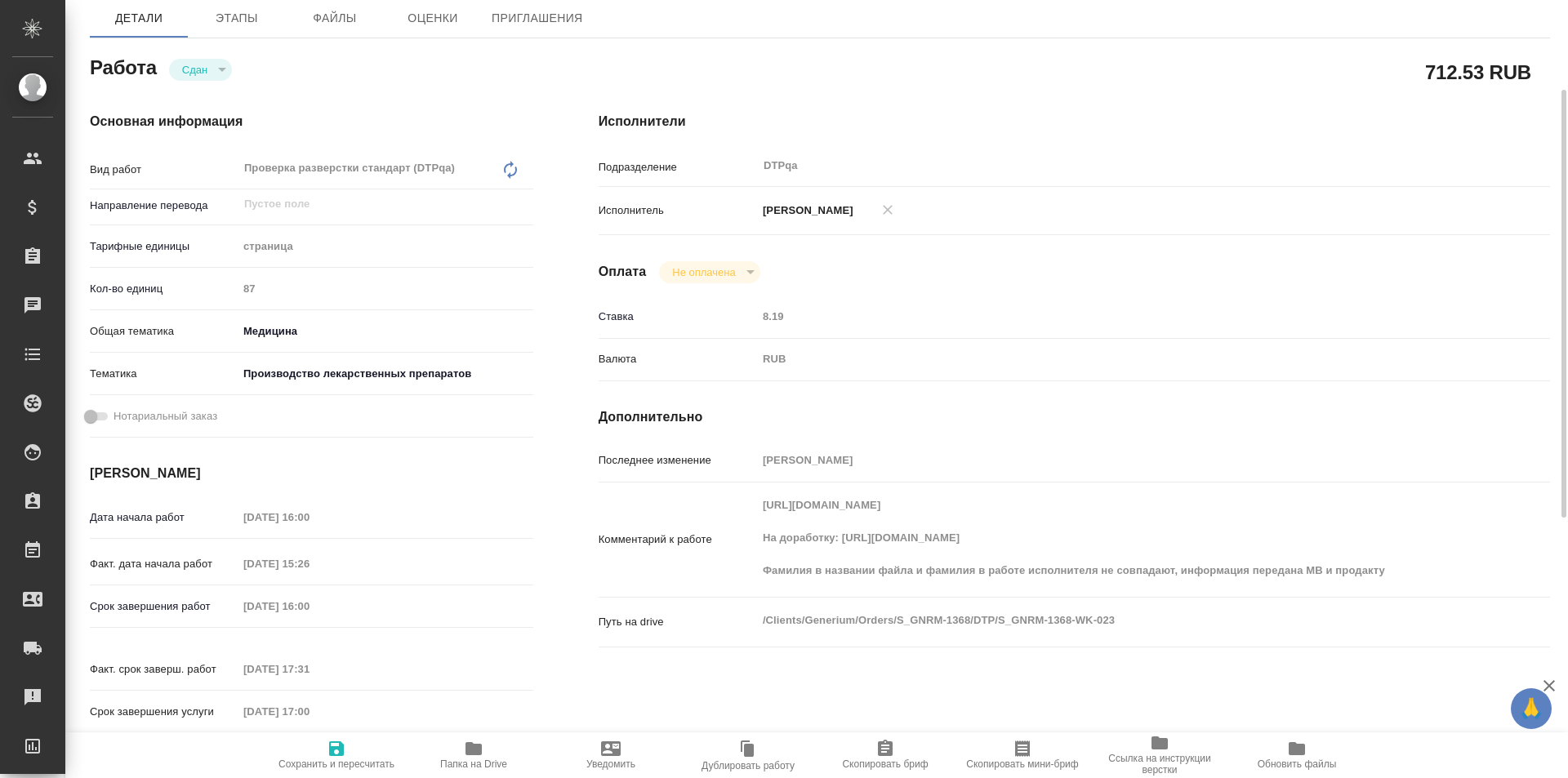
type textarea "x"
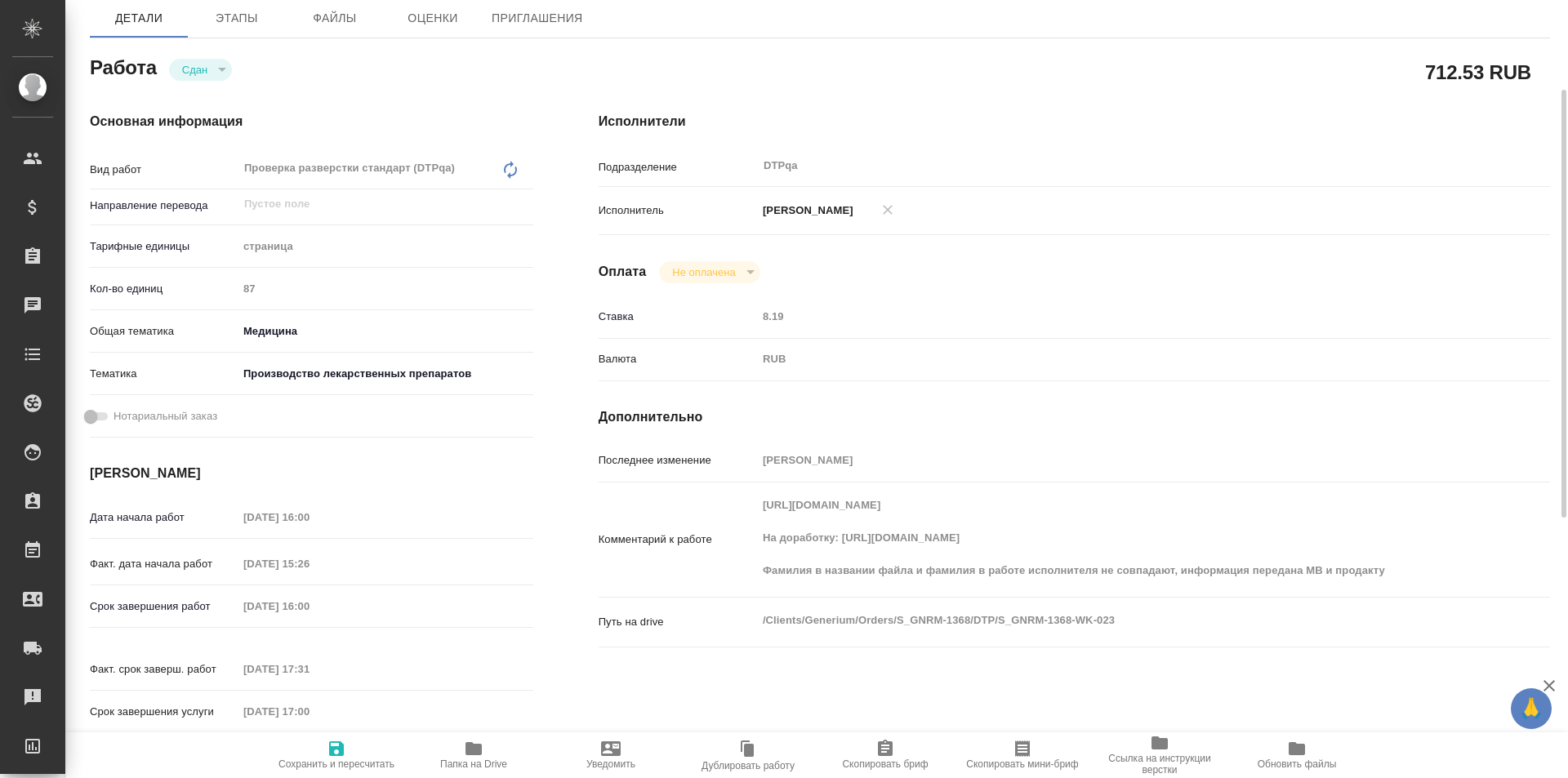
type textarea "x"
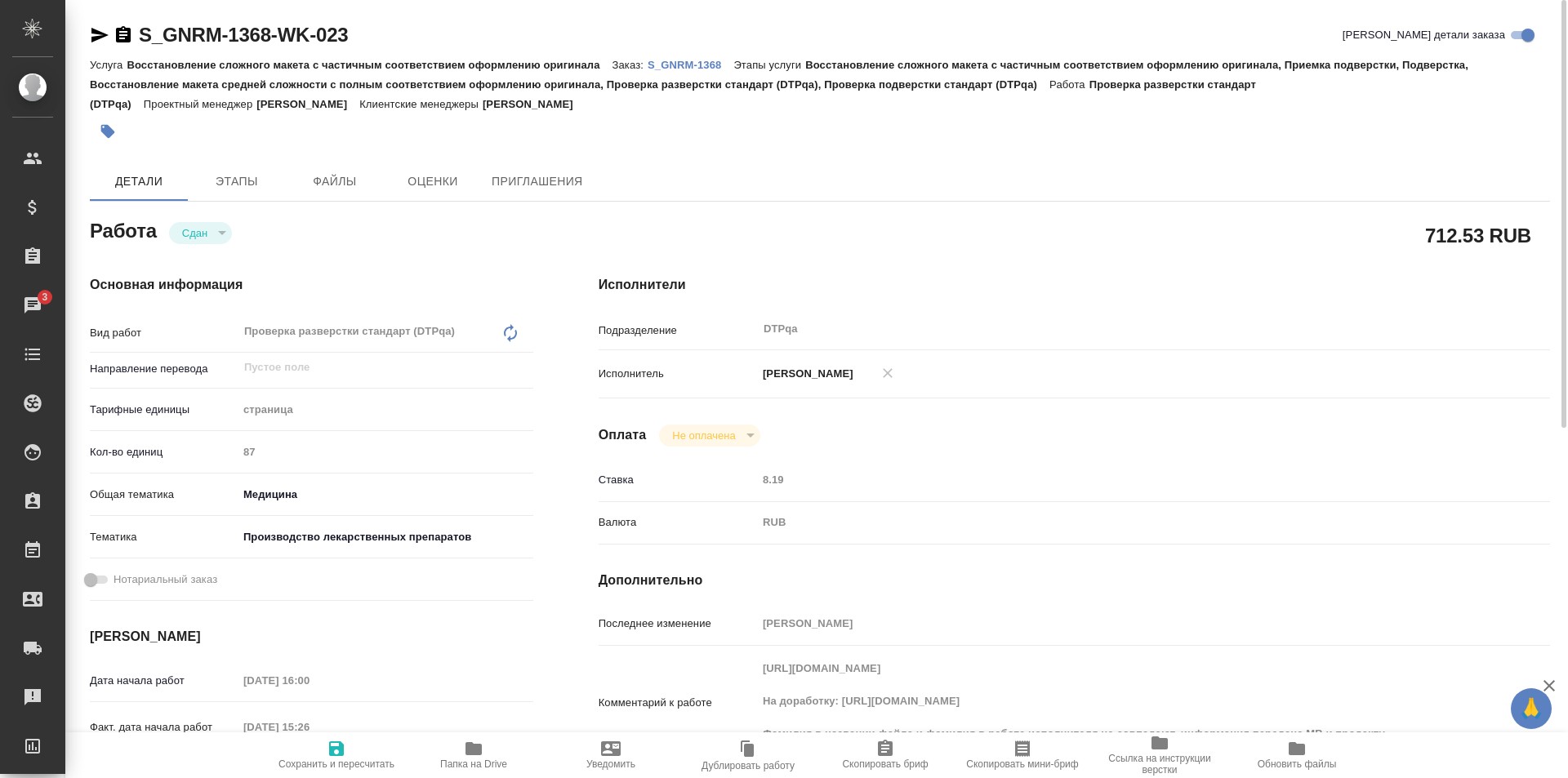
scroll to position [326, 0]
click at [100, 31] on icon "button" at bounding box center [100, 35] width 20 height 20
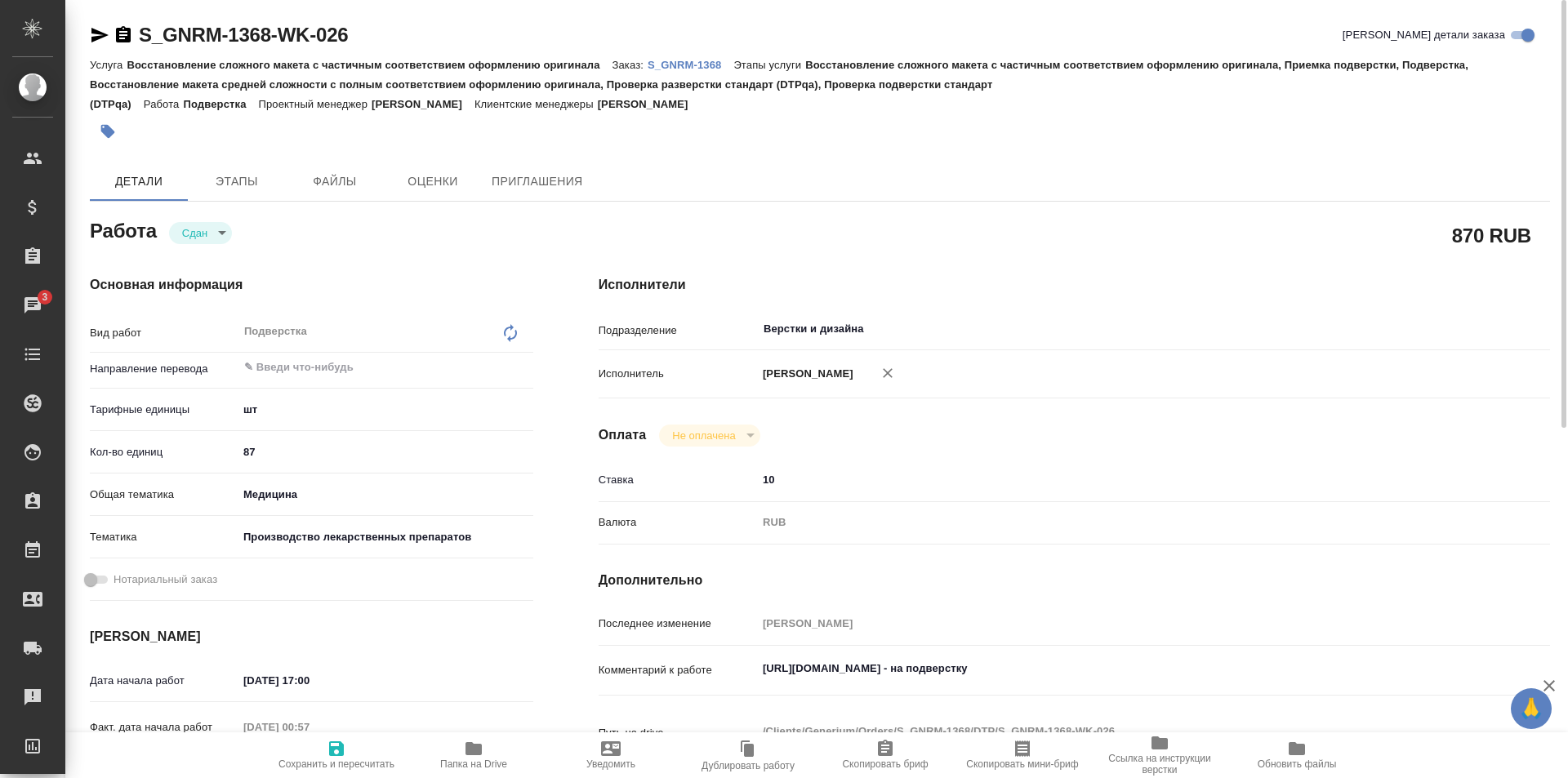
click at [99, 33] on icon "button" at bounding box center [100, 35] width 17 height 15
